Goal: Find specific page/section: Find specific page/section

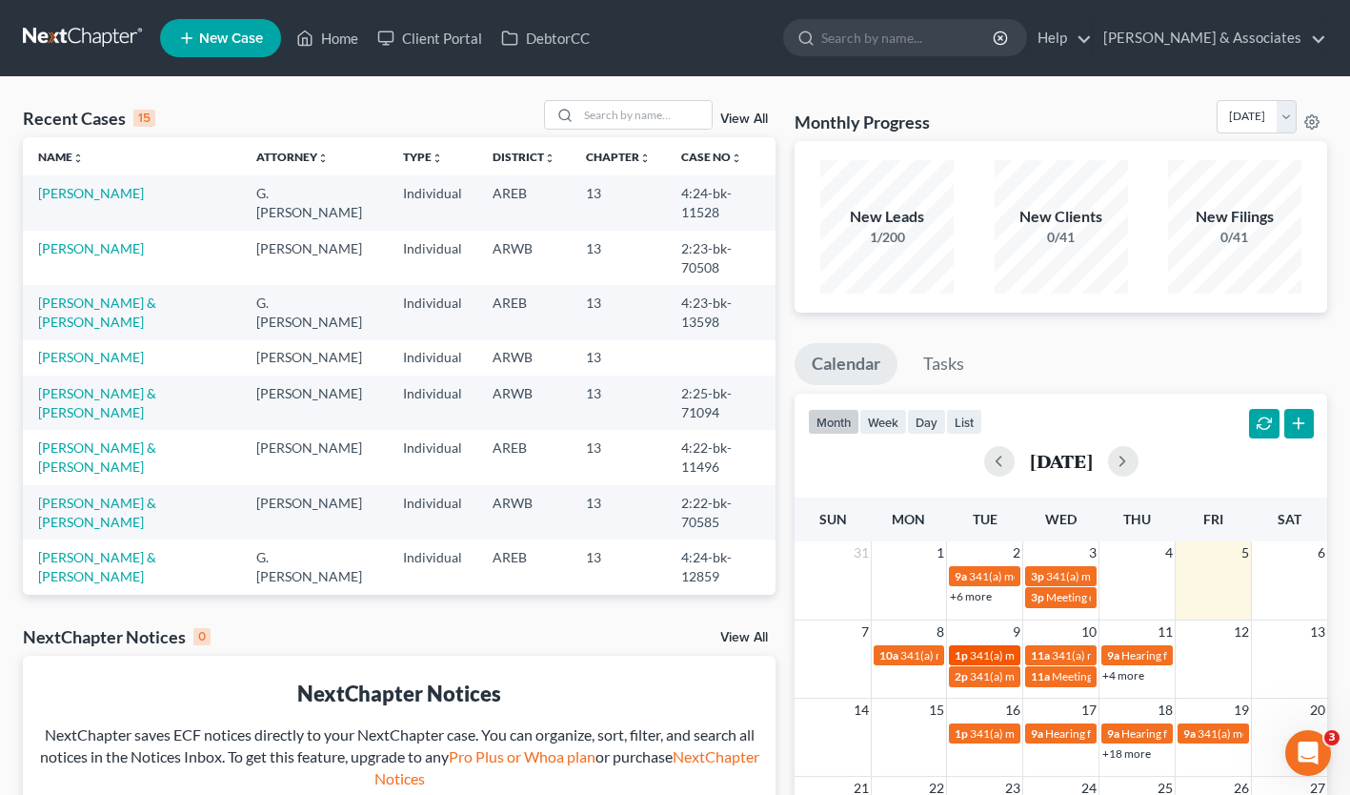
click at [967, 651] on span "1p" at bounding box center [961, 655] width 13 height 14
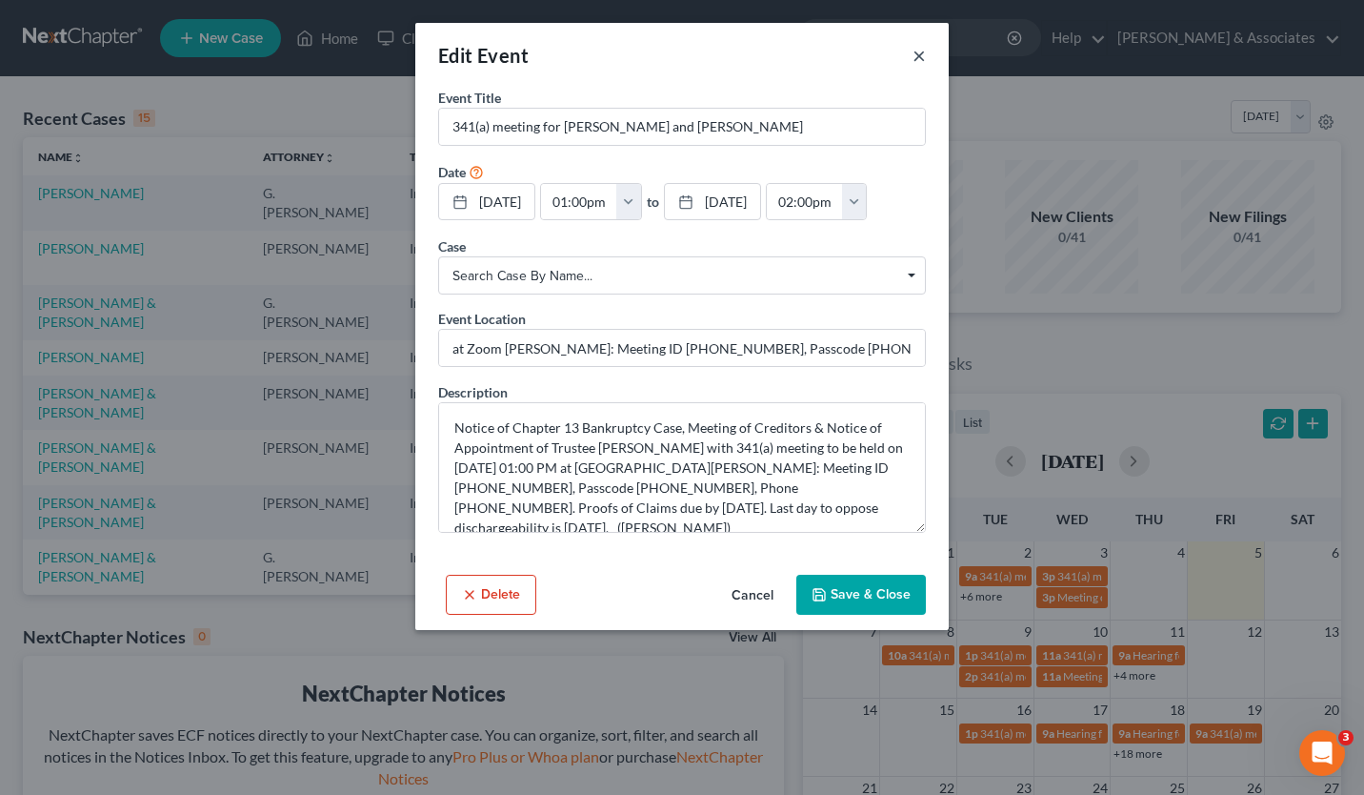
click at [920, 52] on button "×" at bounding box center [919, 55] width 13 height 23
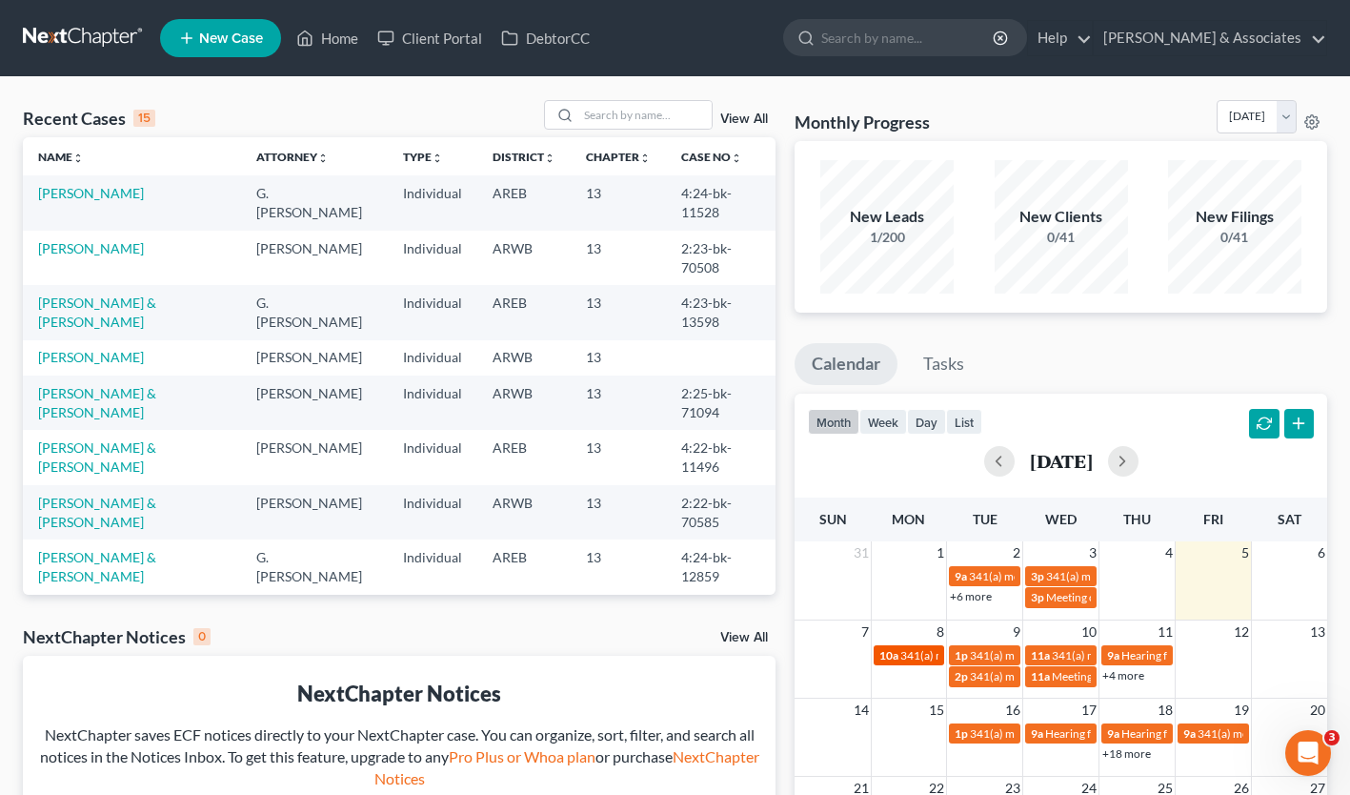
click at [906, 657] on span "341(a) meeting for [PERSON_NAME] & [PERSON_NAME]" at bounding box center [1042, 655] width 285 height 14
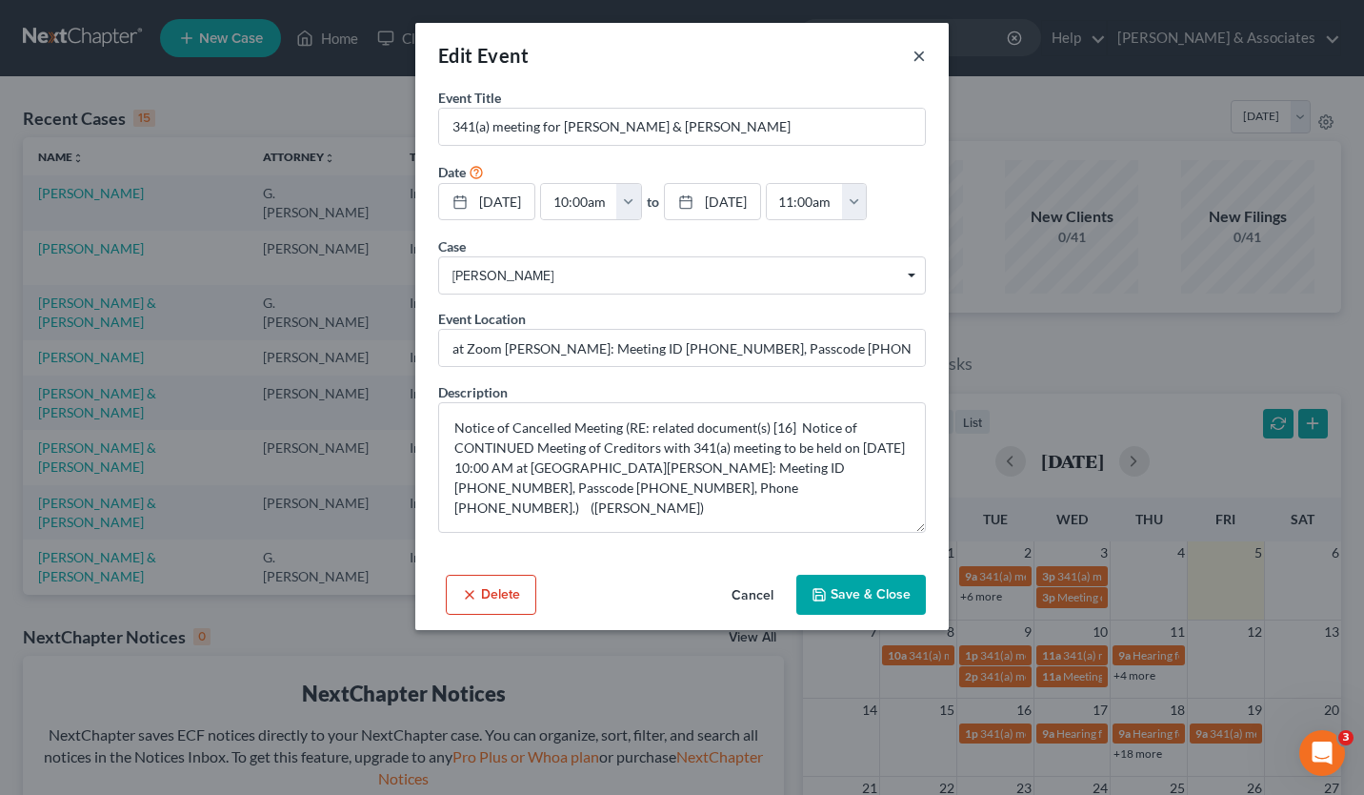
click at [913, 55] on button "×" at bounding box center [919, 55] width 13 height 23
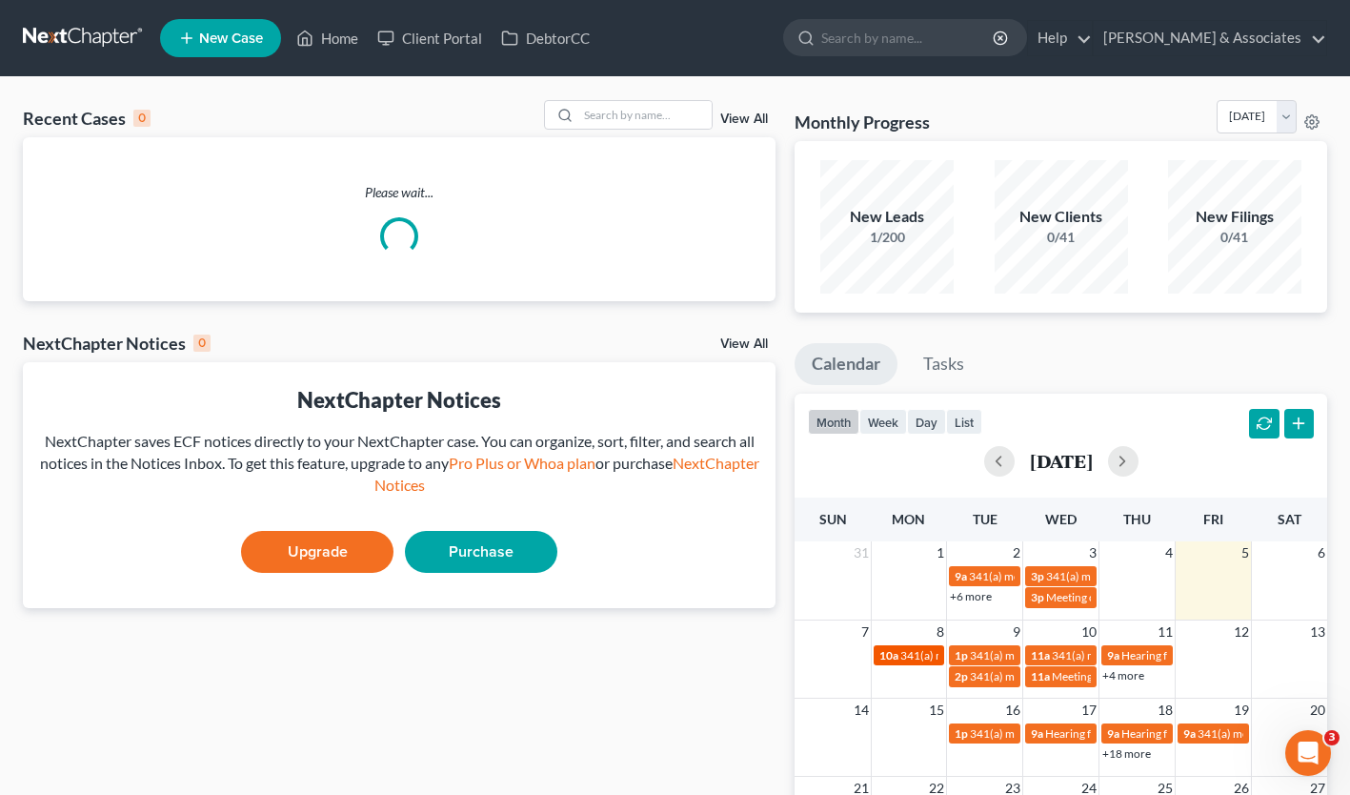
click at [900, 656] on span "341(a) meeting for [PERSON_NAME] & [PERSON_NAME]" at bounding box center [1042, 655] width 285 height 14
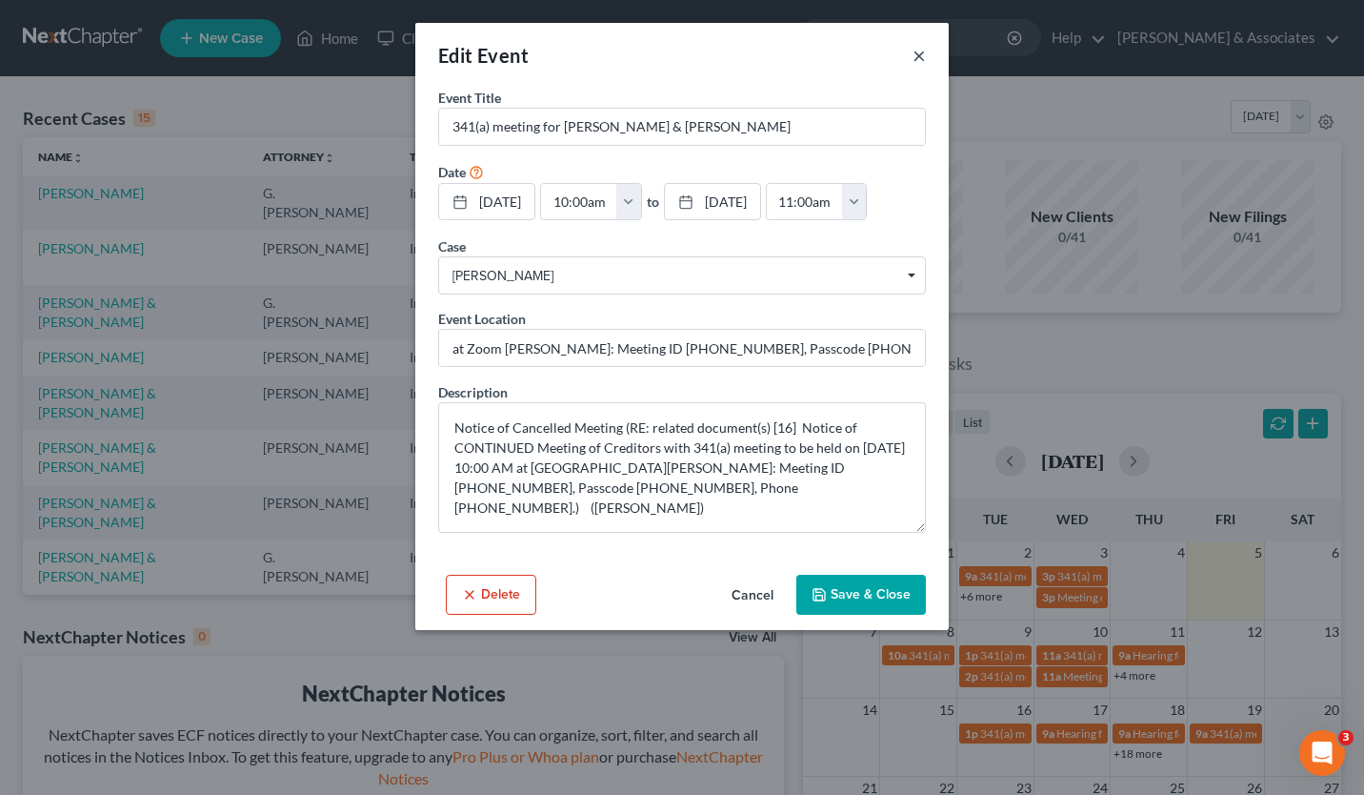
click at [918, 52] on button "×" at bounding box center [919, 55] width 13 height 23
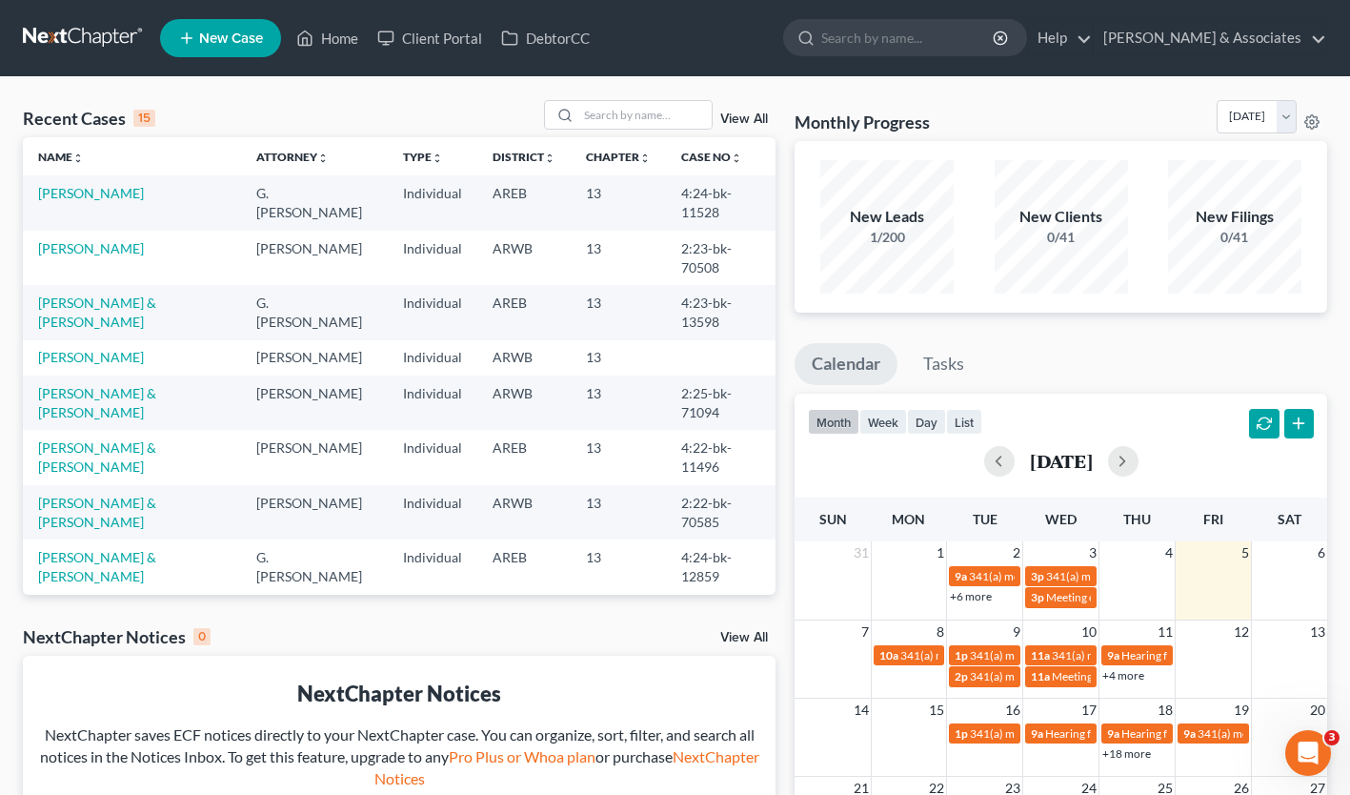
click at [979, 644] on td "1p 341(a) meeting for Angela Schmidt and Christopher Schmidt" at bounding box center [985, 654] width 76 height 22
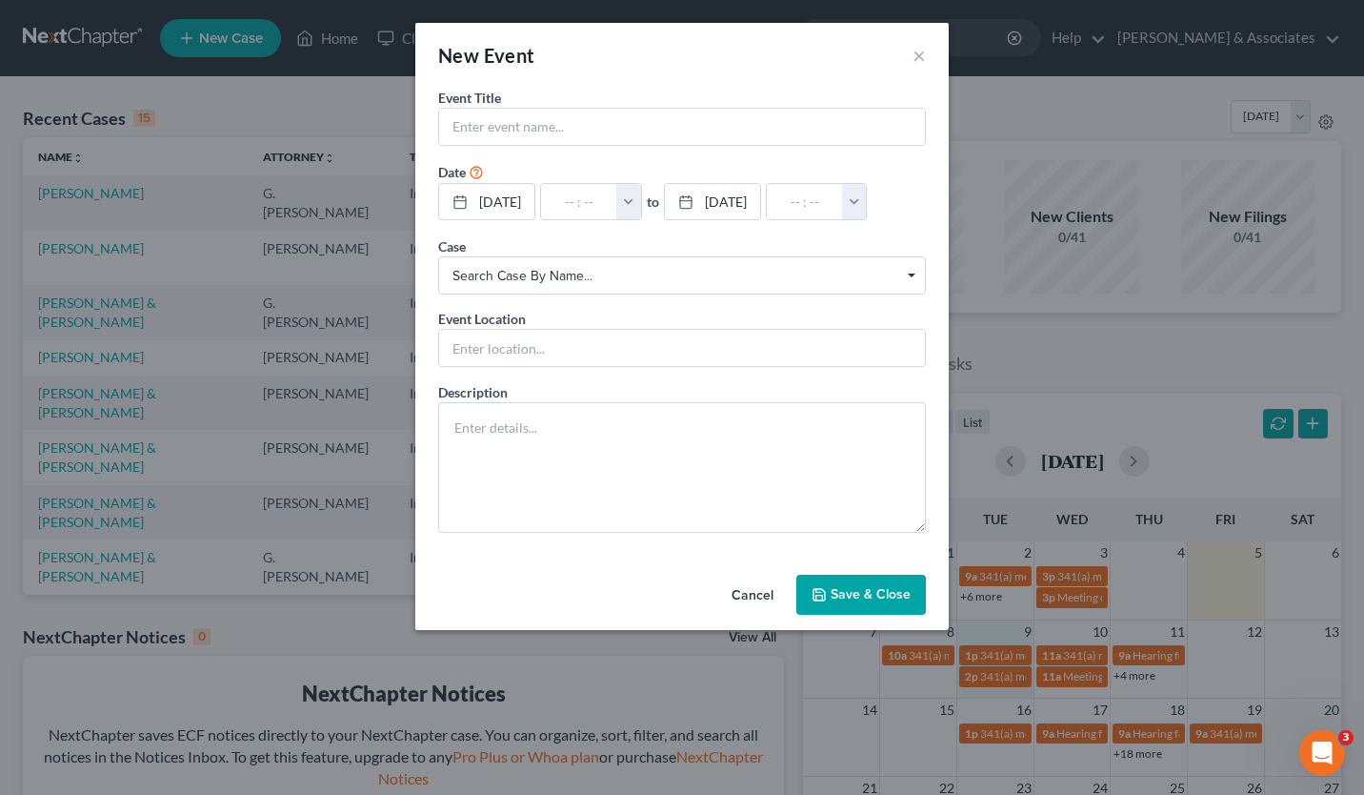
click at [912, 55] on div "New Event ×" at bounding box center [682, 55] width 534 height 65
click at [921, 56] on button "×" at bounding box center [919, 55] width 13 height 23
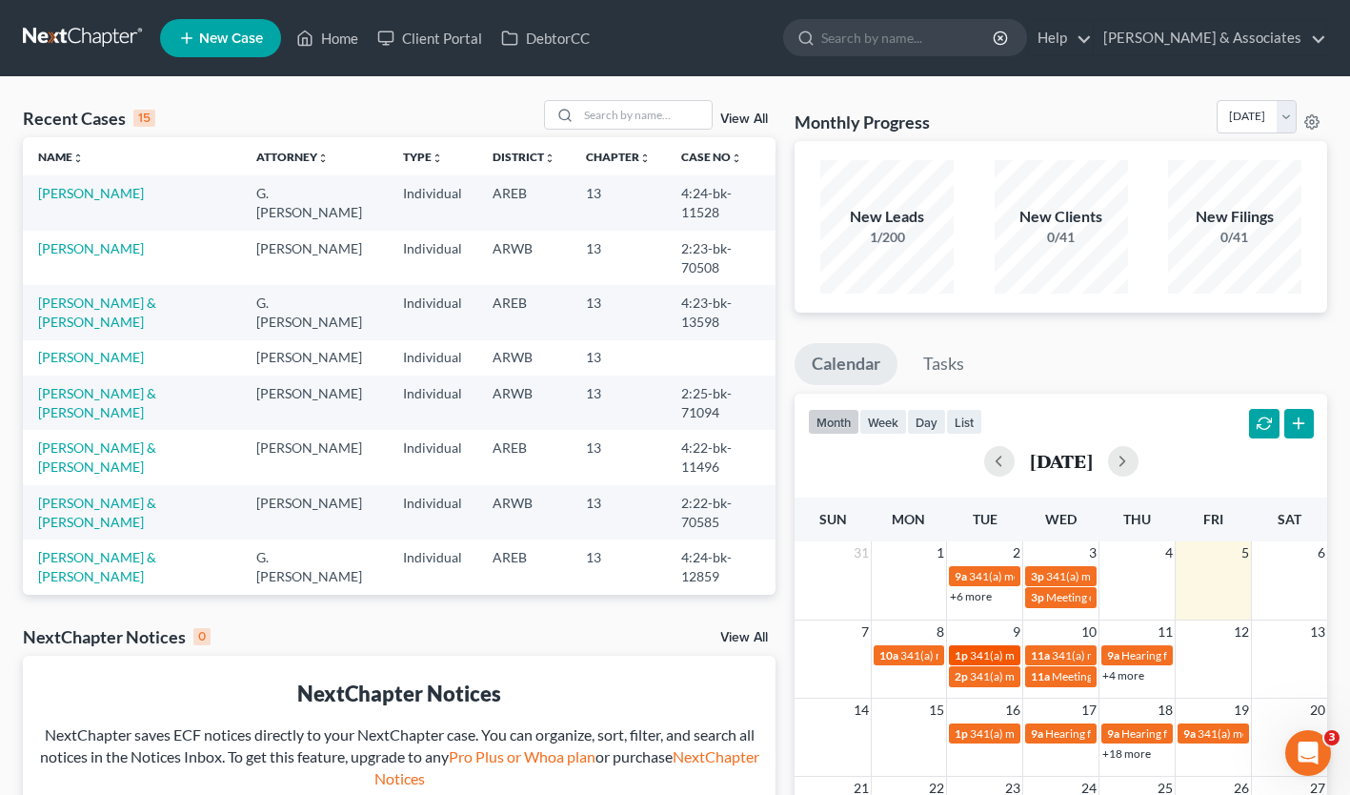
click at [984, 653] on span "341(a) meeting for [PERSON_NAME] and [PERSON_NAME]" at bounding box center [1118, 655] width 296 height 14
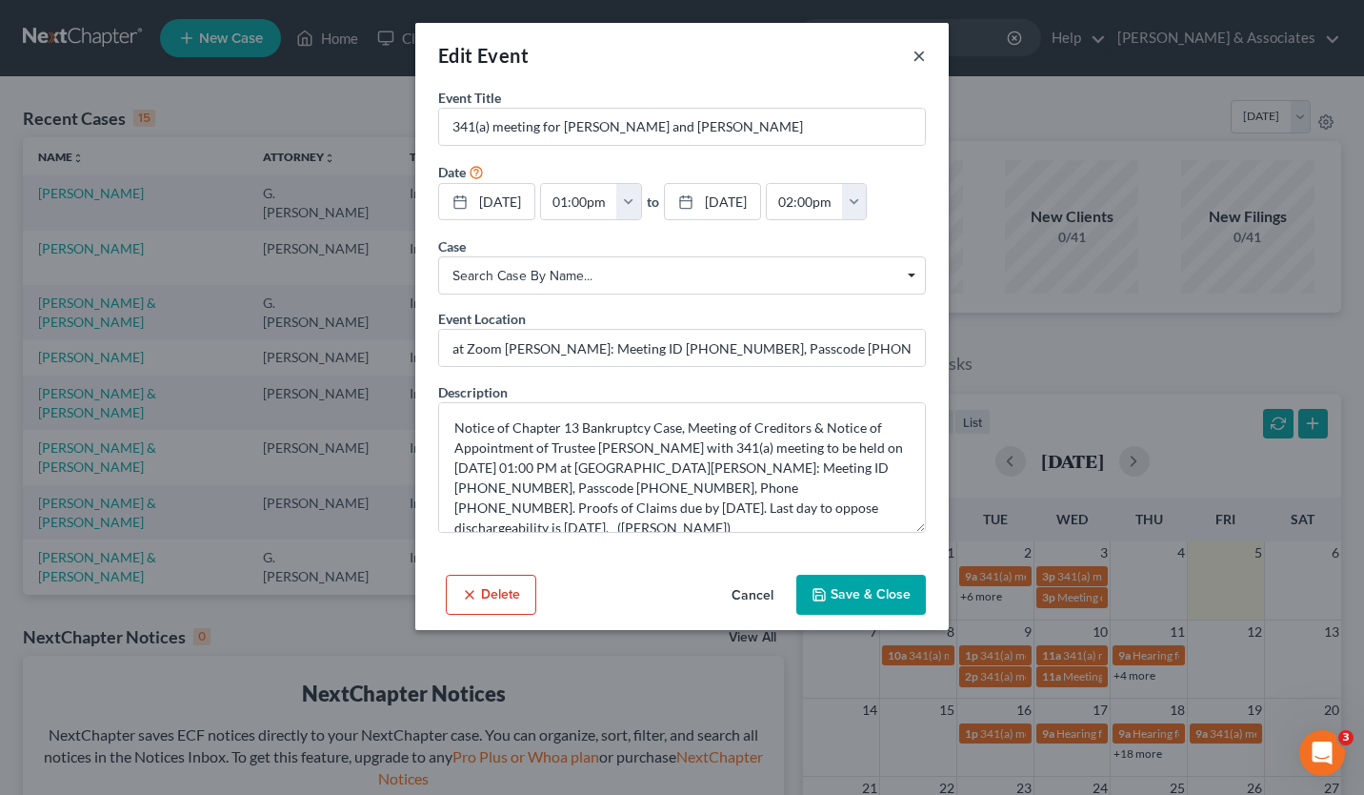
click at [924, 58] on button "×" at bounding box center [919, 55] width 13 height 23
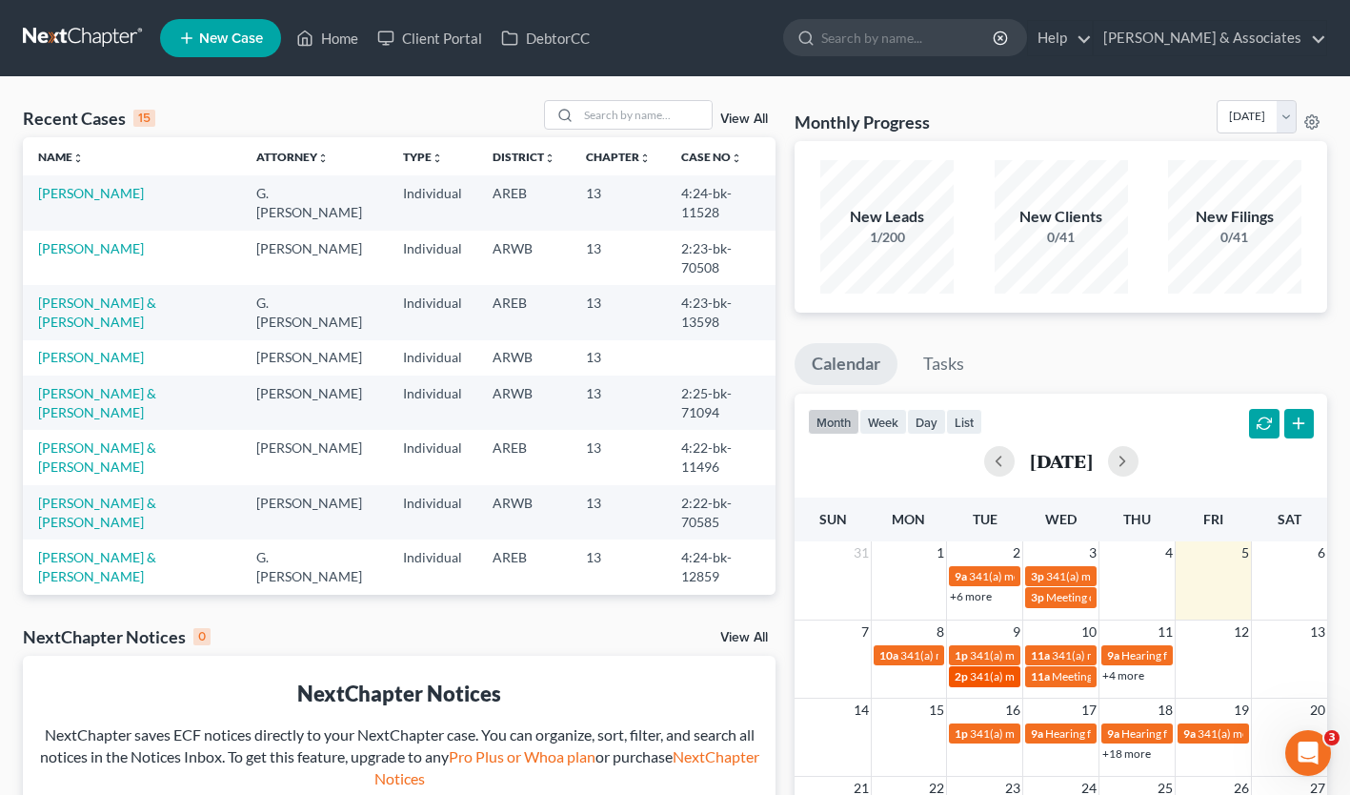
click at [985, 671] on span "341(a) meeting for [PERSON_NAME]" at bounding box center [1062, 676] width 184 height 14
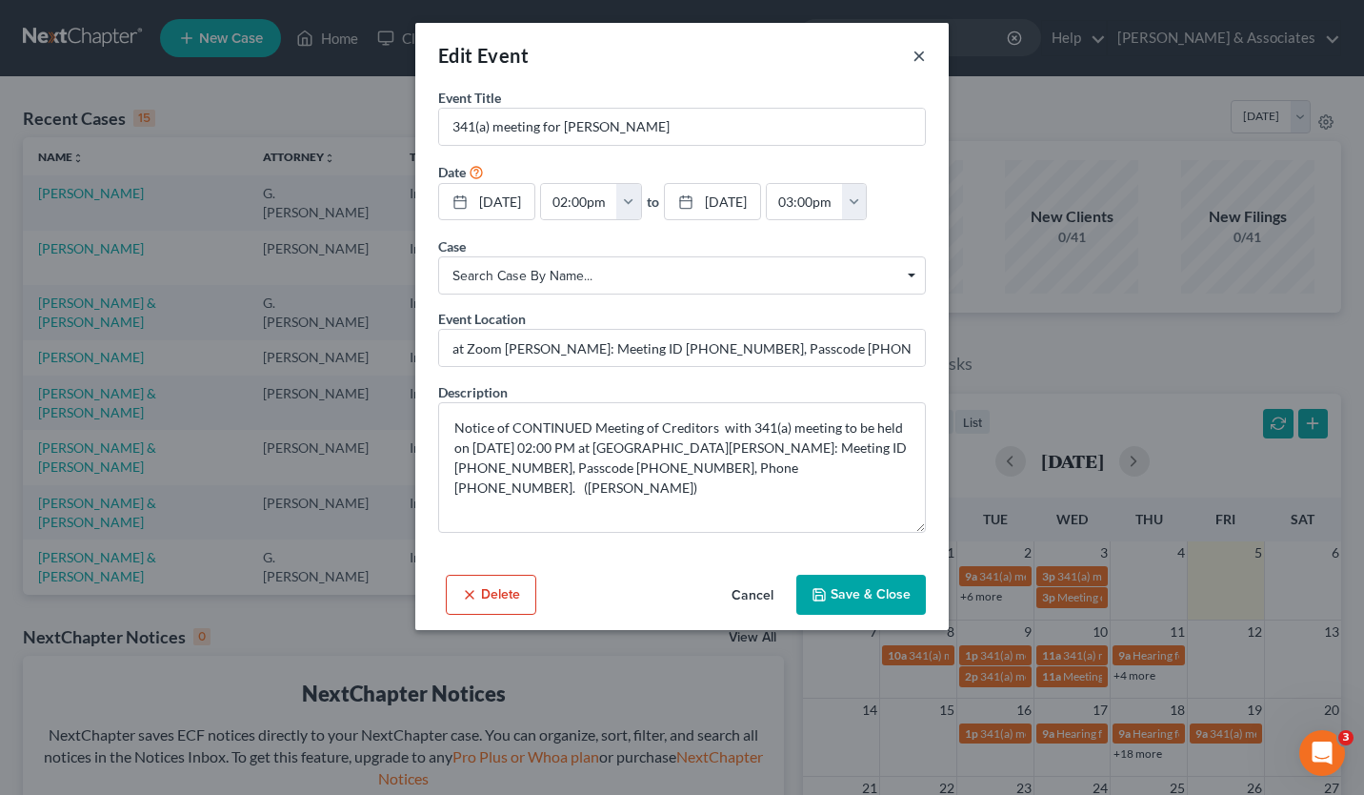
click at [919, 59] on button "×" at bounding box center [919, 55] width 13 height 23
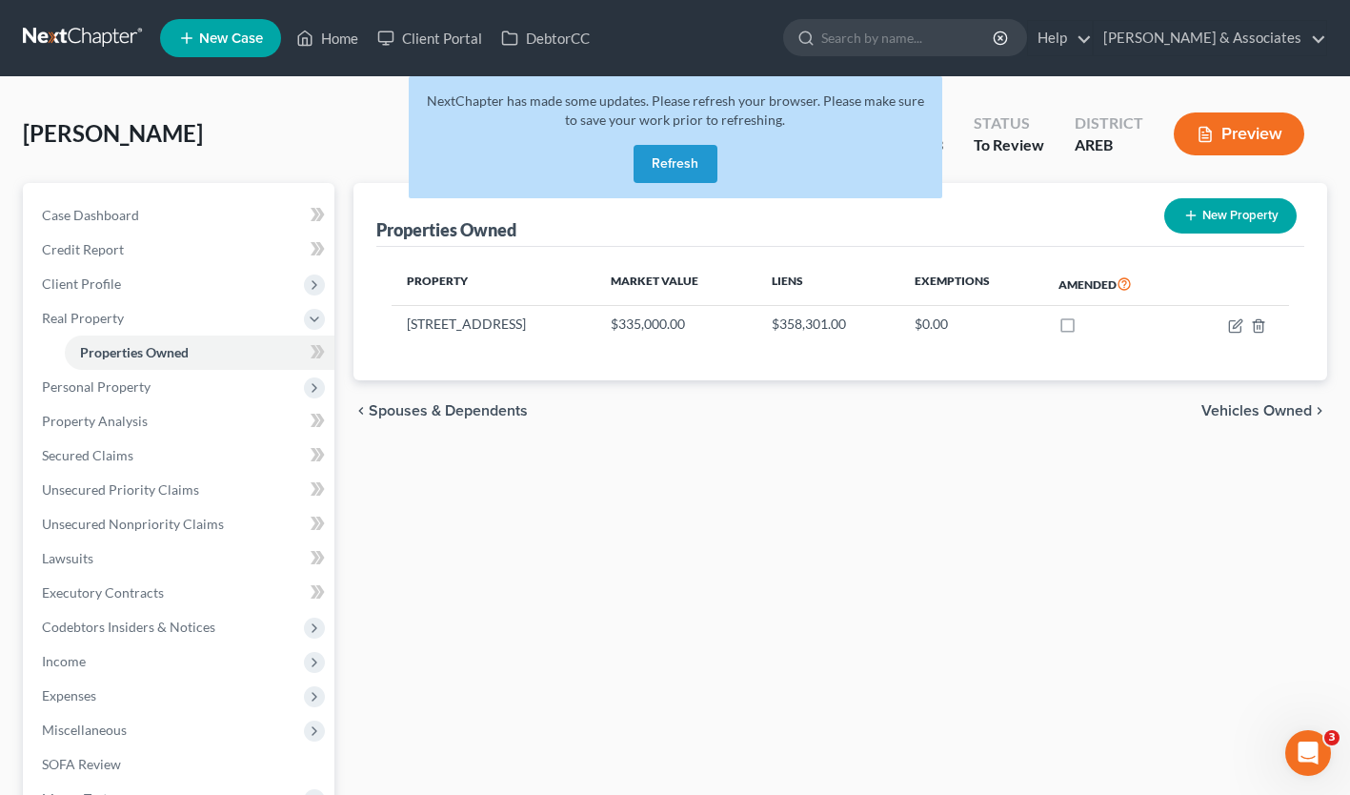
click at [959, 67] on nav "Home New Case Client Portal DebtorCC Niblock & Associates blight@niblocklaw.com…" at bounding box center [675, 38] width 1350 height 76
